Goal: Information Seeking & Learning: Learn about a topic

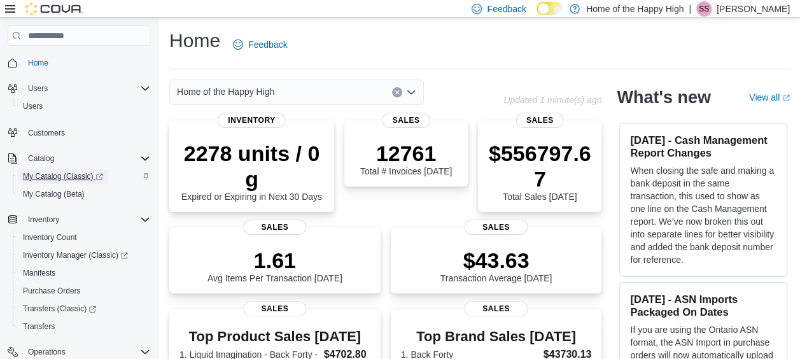
click at [45, 182] on span "My Catalog (Classic)" at bounding box center [63, 176] width 80 height 15
click at [61, 253] on span "Inventory Manager (Classic)" at bounding box center [75, 255] width 105 height 10
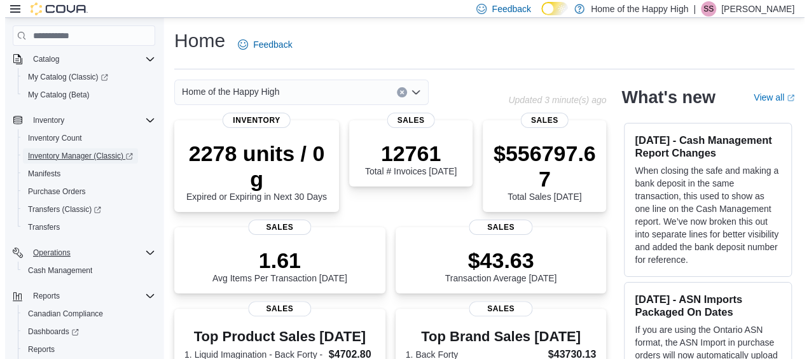
scroll to position [127, 0]
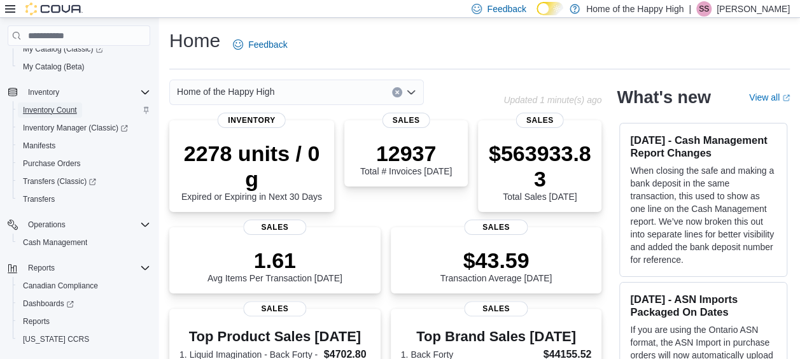
click at [56, 114] on span "Inventory Count" at bounding box center [50, 109] width 54 height 15
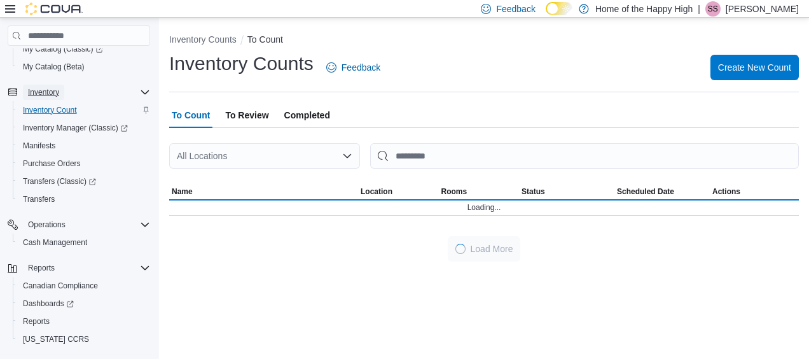
click at [57, 93] on span "Inventory" at bounding box center [43, 92] width 31 height 10
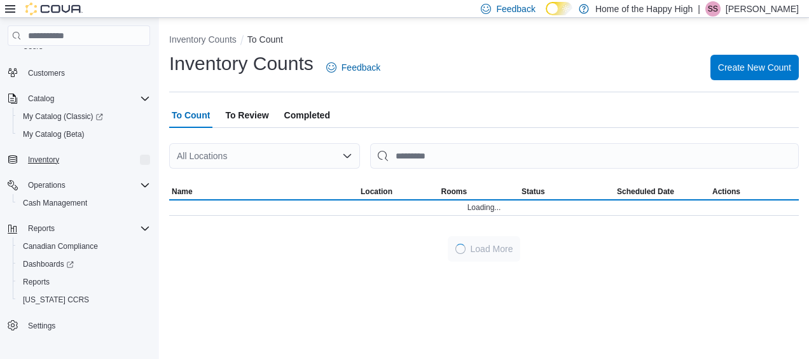
scroll to position [59, 0]
click at [64, 163] on div "Inventory" at bounding box center [86, 160] width 127 height 15
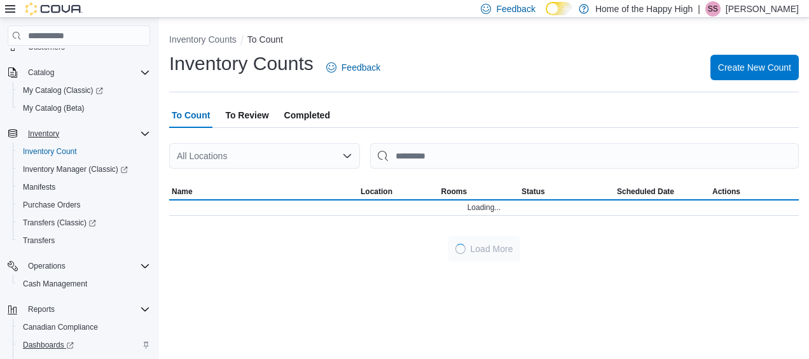
scroll to position [0, 0]
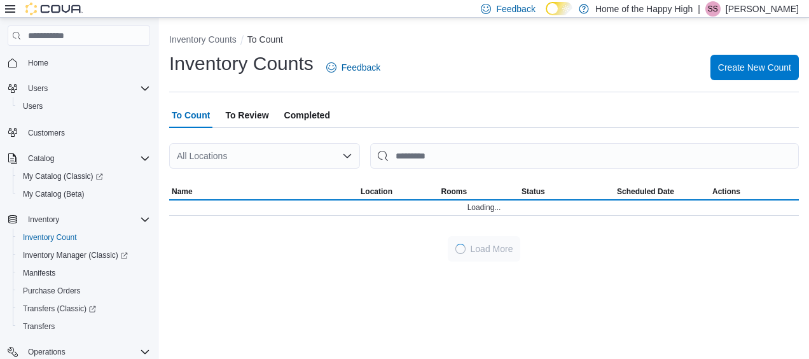
click at [13, 6] on icon at bounding box center [10, 9] width 10 height 10
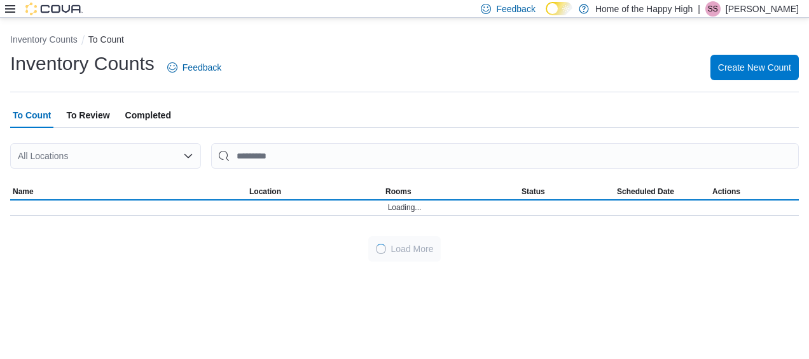
click at [13, 6] on icon at bounding box center [10, 9] width 10 height 10
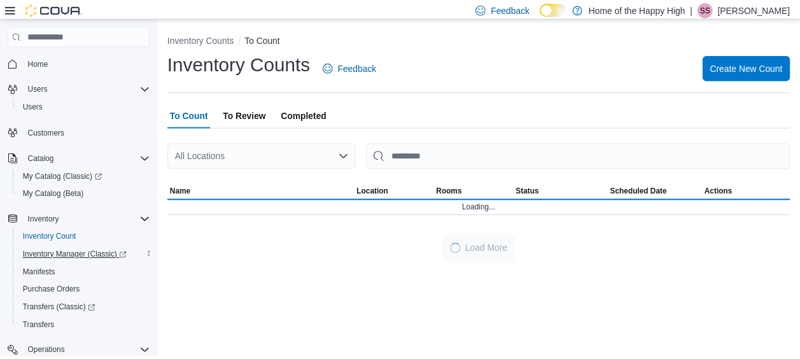
scroll to position [127, 0]
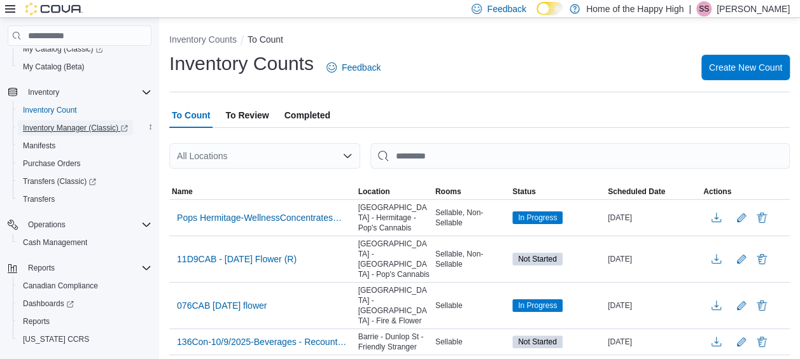
click at [73, 127] on span "Inventory Manager (Classic)" at bounding box center [75, 128] width 105 height 10
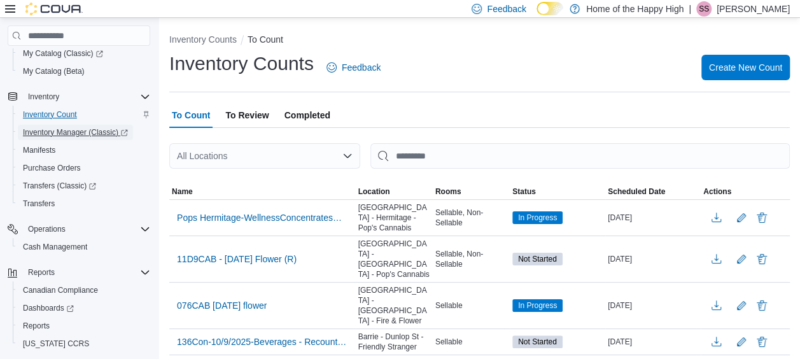
scroll to position [0, 0]
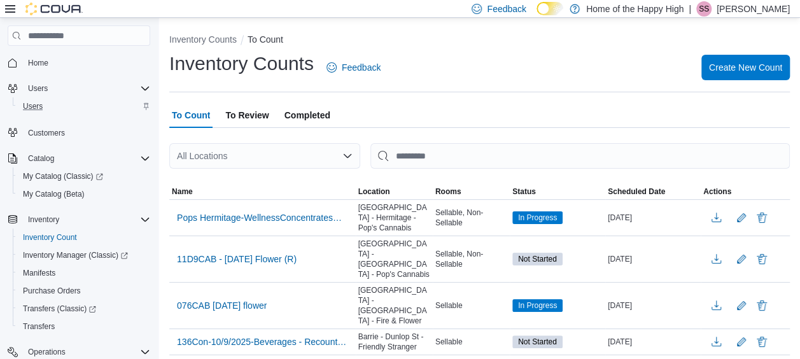
click at [48, 104] on div "Users" at bounding box center [84, 106] width 132 height 15
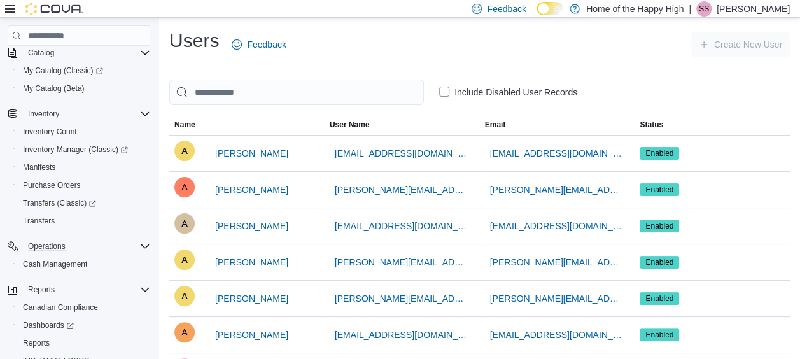
scroll to position [127, 0]
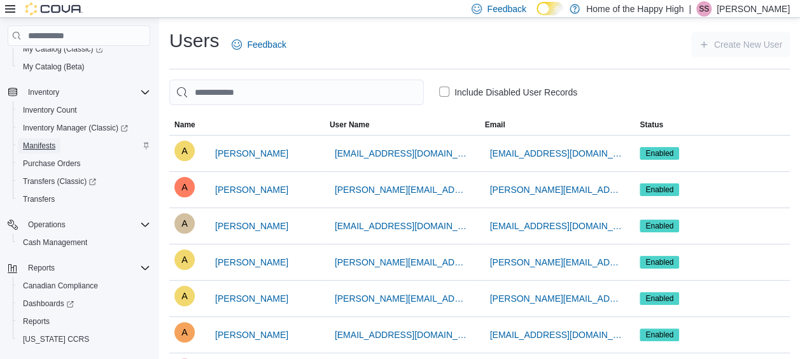
click at [55, 142] on span "Manifests" at bounding box center [39, 146] width 32 height 10
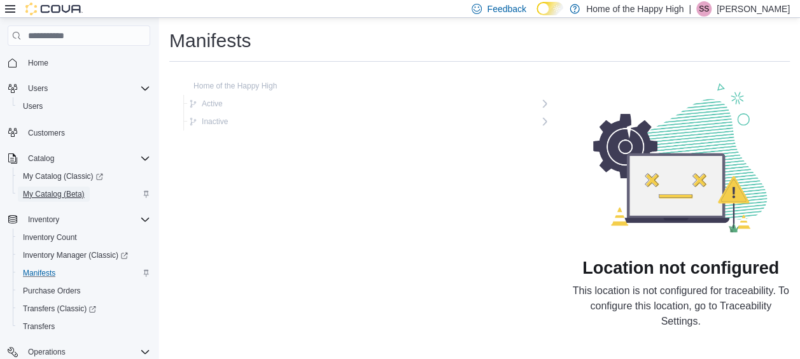
click at [45, 195] on span "My Catalog (Beta)" at bounding box center [54, 194] width 62 height 10
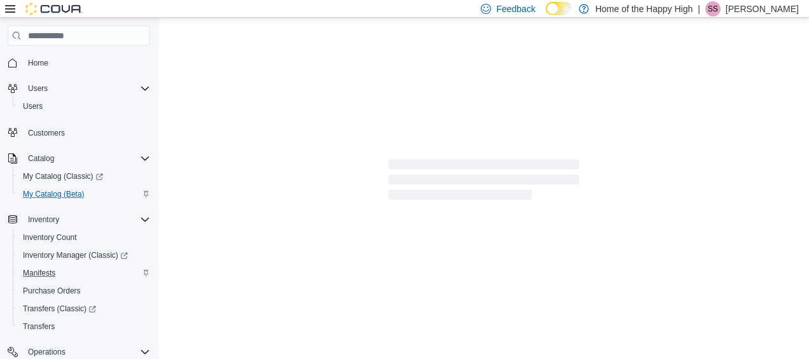
select select "**********"
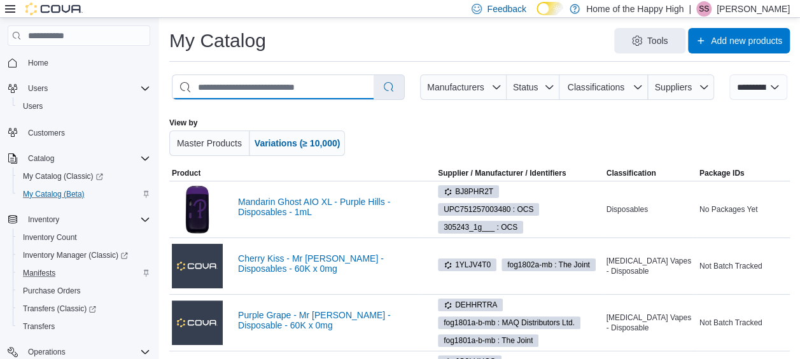
click at [326, 89] on input "search" at bounding box center [272, 87] width 201 height 24
type input "*********"
select select "*********"
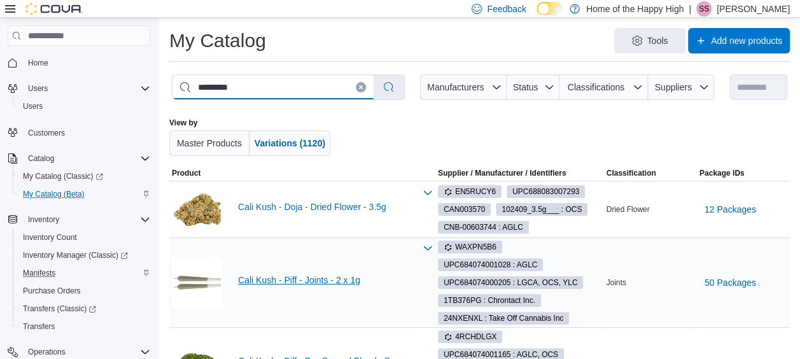
type input "*********"
click at [316, 278] on link "Cali Kush - Piff - Joints - 2 x 1g" at bounding box center [326, 280] width 177 height 10
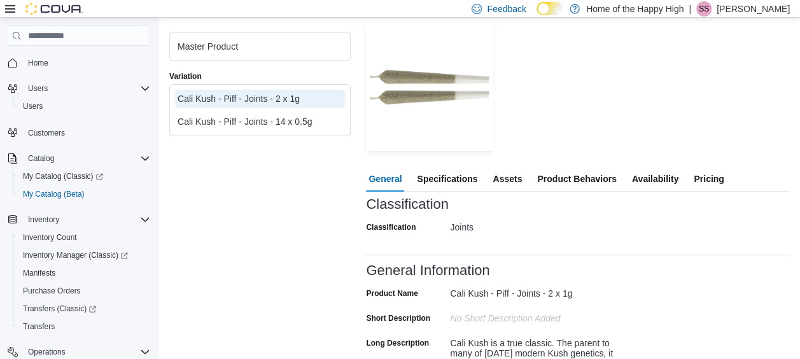
scroll to position [191, 0]
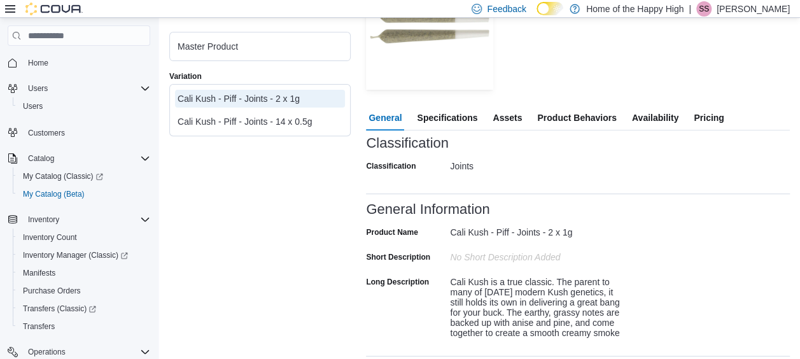
click at [467, 115] on span "Specifications" at bounding box center [447, 117] width 60 height 25
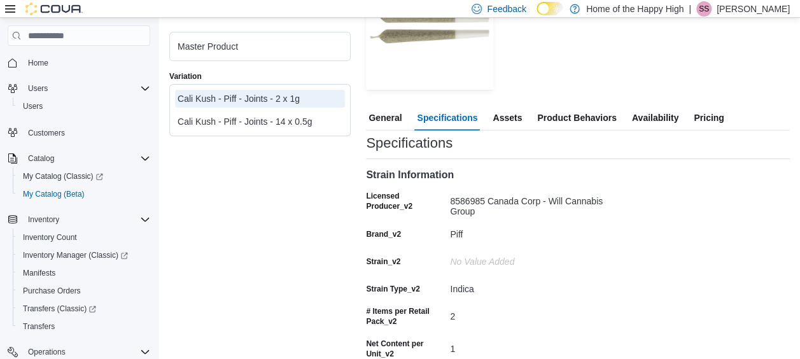
click at [514, 117] on span "Assets" at bounding box center [506, 117] width 29 height 25
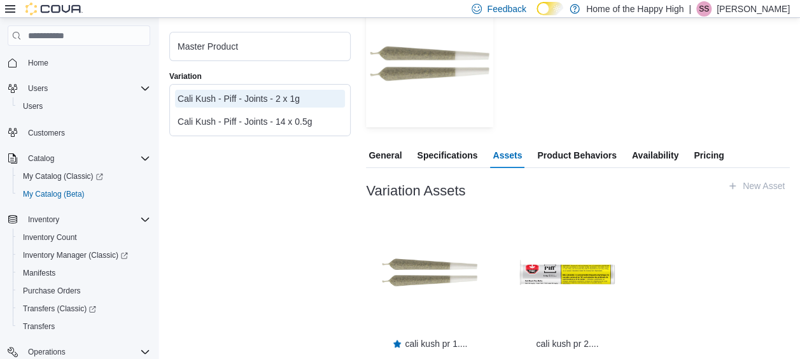
scroll to position [153, 0]
click at [541, 149] on span "Product Behaviors" at bounding box center [576, 154] width 79 height 25
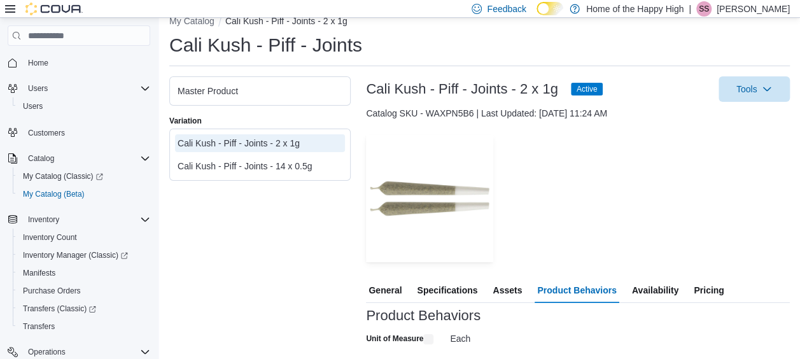
scroll to position [94, 0]
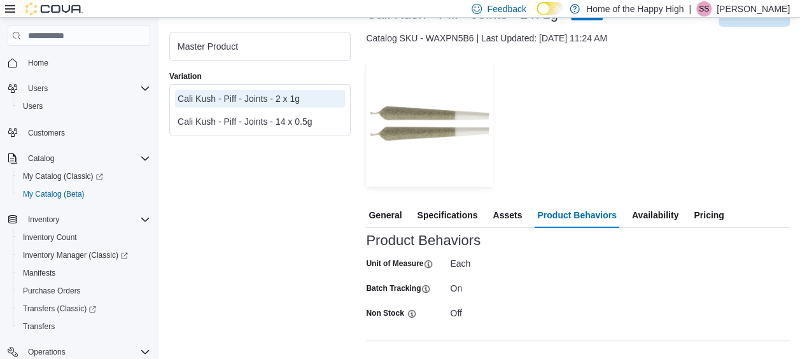
click at [648, 215] on span "Availability" at bounding box center [655, 214] width 46 height 25
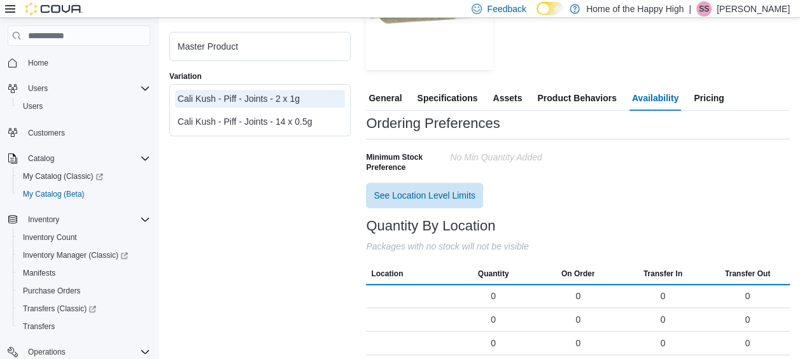
scroll to position [216, 0]
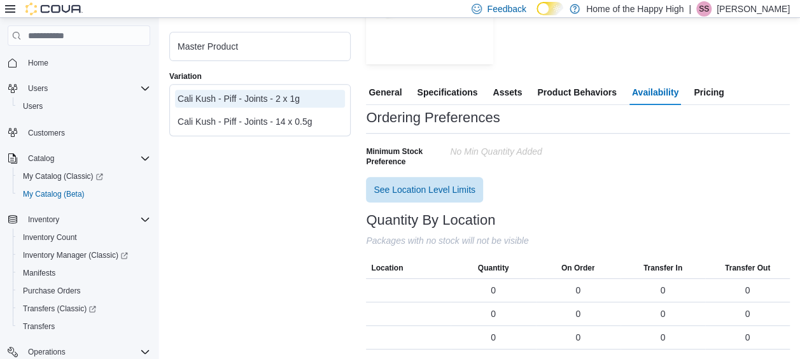
click at [719, 100] on span "Pricing" at bounding box center [708, 92] width 30 height 25
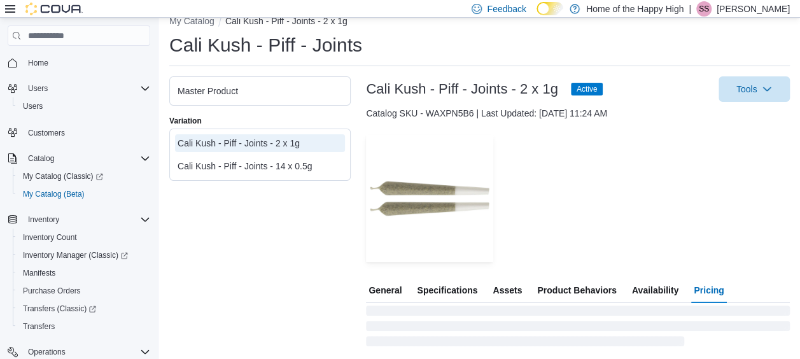
scroll to position [18, 0]
click at [747, 95] on span "Tools" at bounding box center [754, 88] width 56 height 25
click at [689, 90] on div "Tools" at bounding box center [701, 88] width 177 height 25
click at [397, 288] on span "General" at bounding box center [384, 289] width 33 height 25
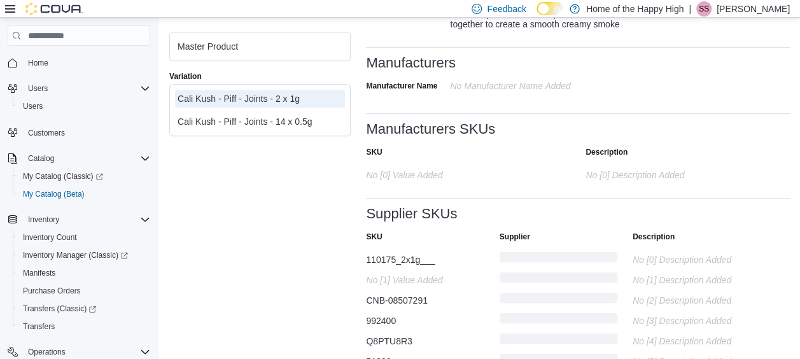
scroll to position [332, 0]
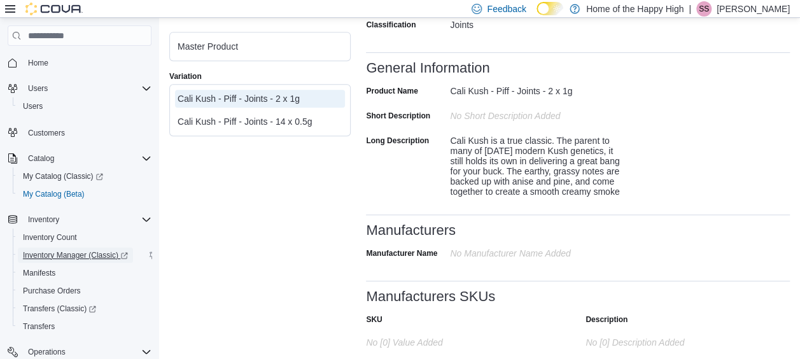
click at [64, 254] on span "Inventory Manager (Classic)" at bounding box center [75, 255] width 105 height 10
